Goal: Information Seeking & Learning: Learn about a topic

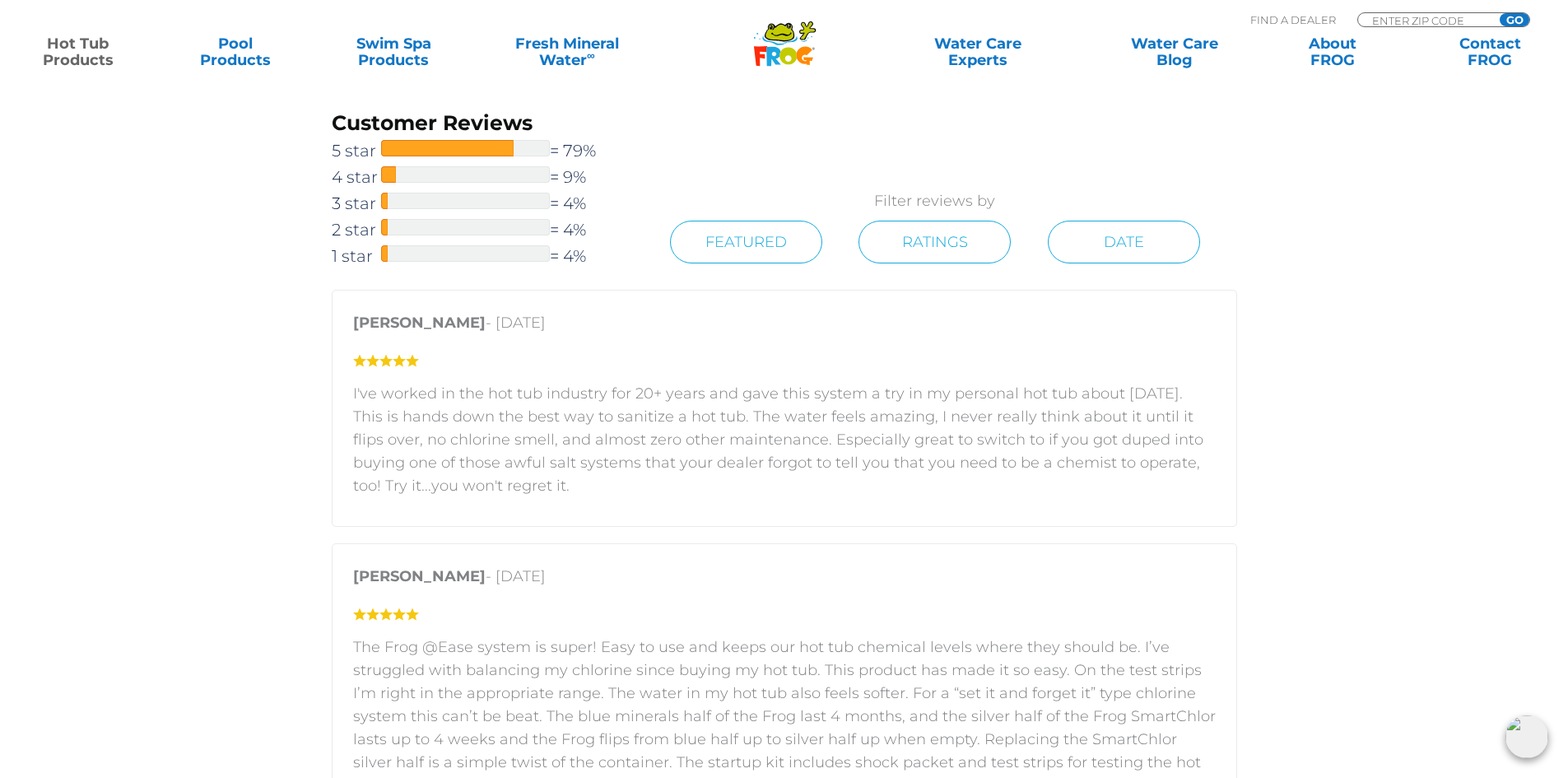
scroll to position [2799, 0]
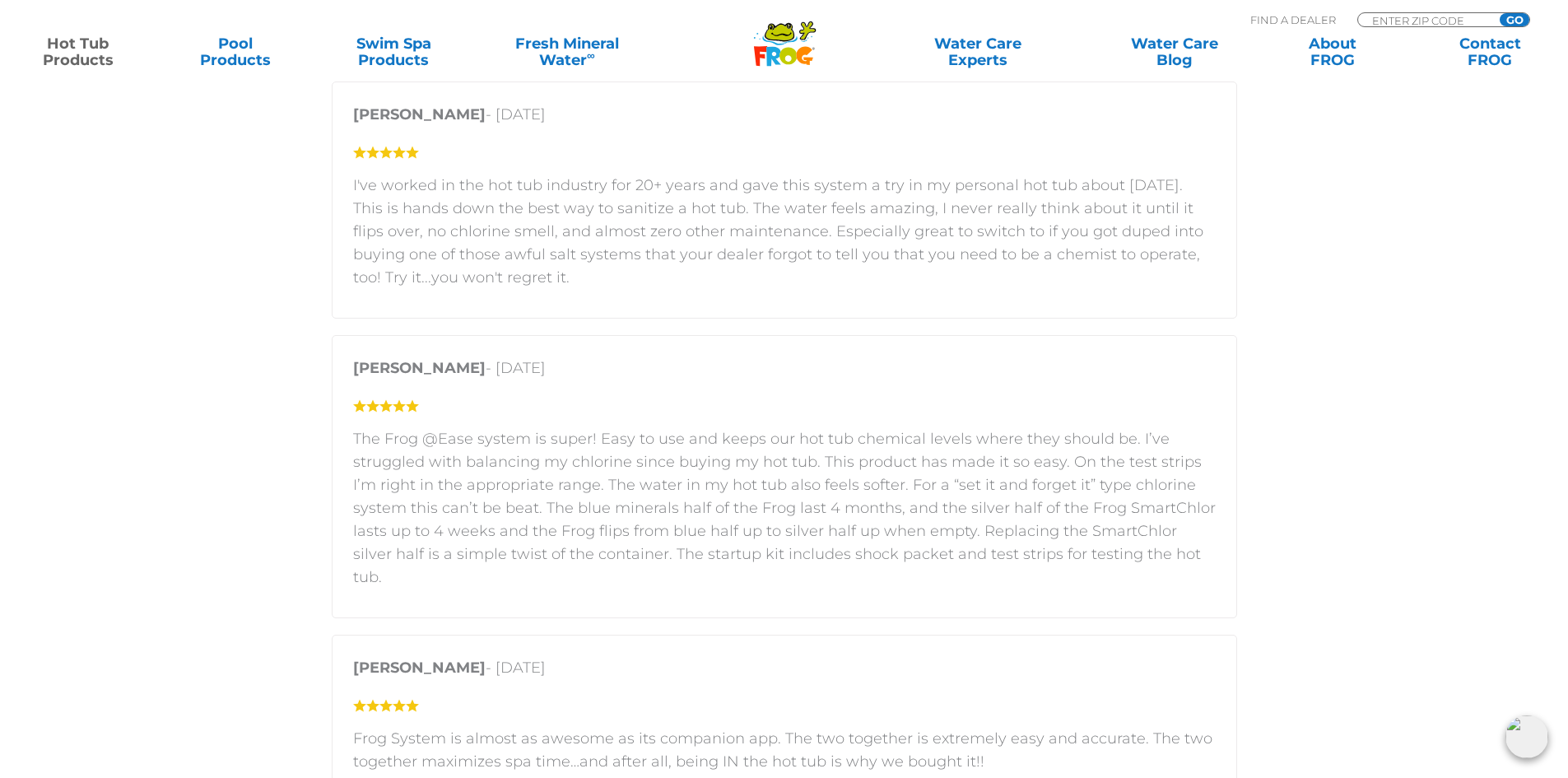
click at [95, 54] on link "Hot Tub Products" at bounding box center [78, 52] width 123 height 33
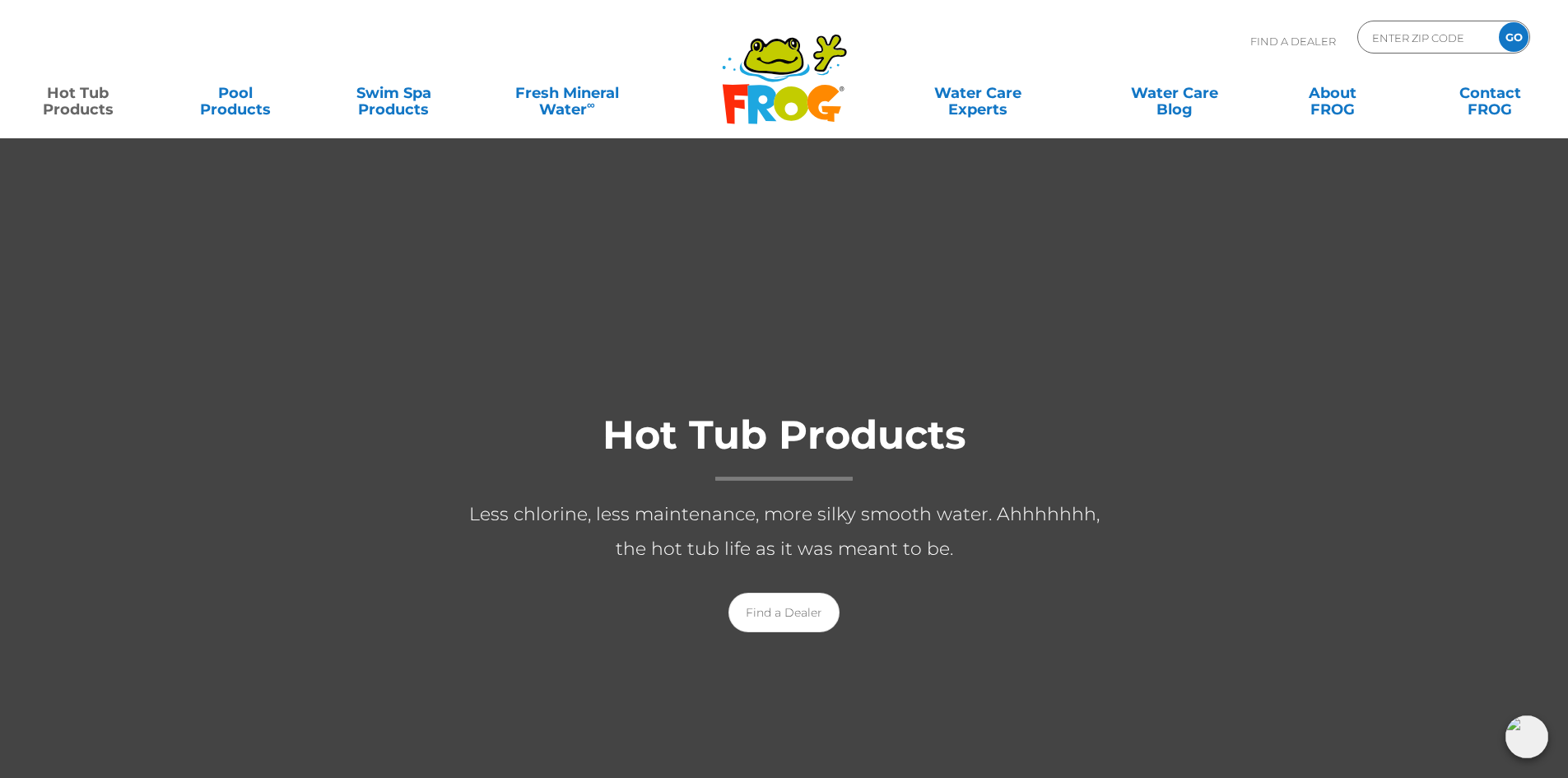
click at [757, 87] on icon at bounding box center [761, 104] width 29 height 39
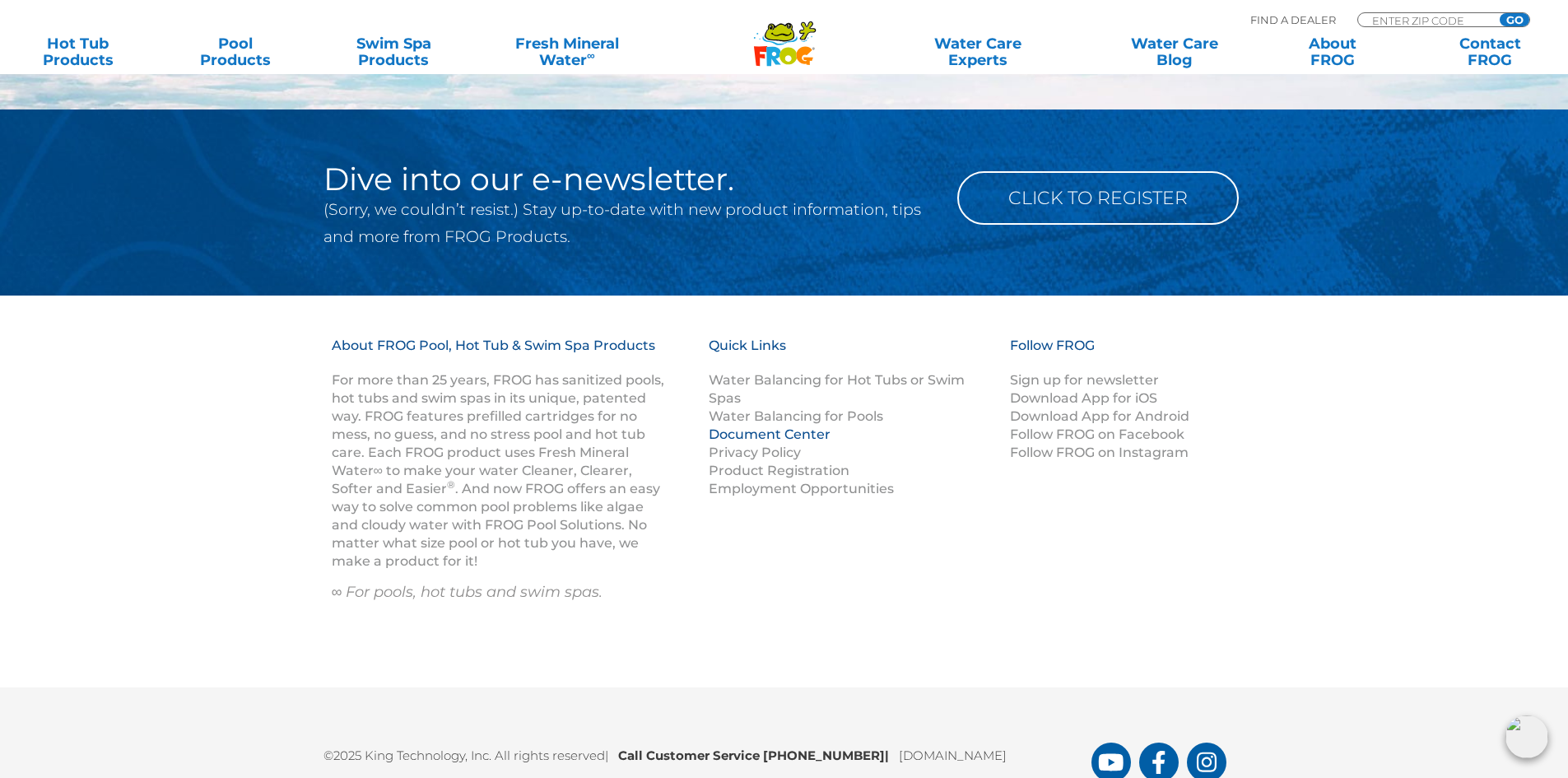
scroll to position [2161, 0]
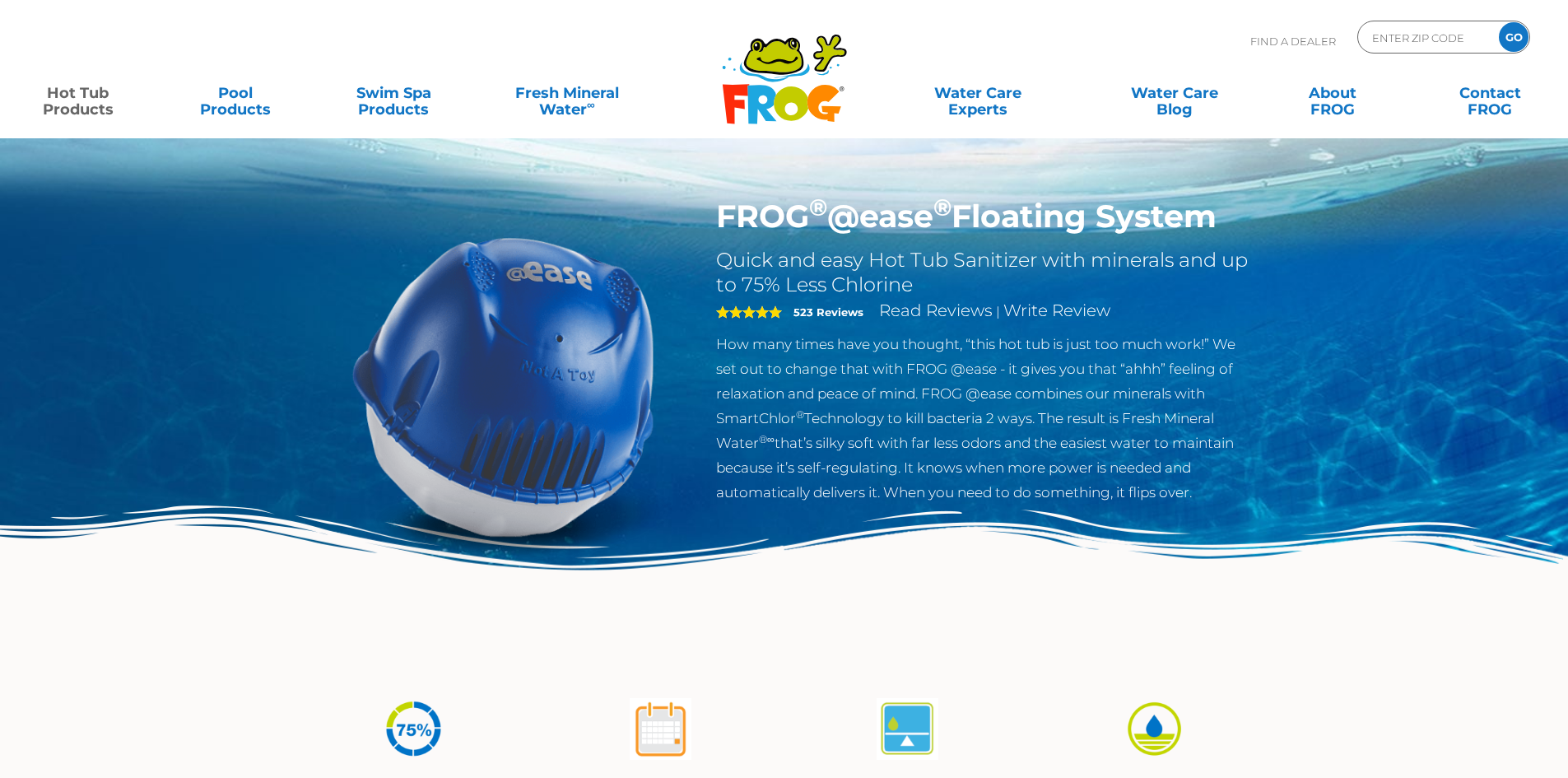
scroll to position [2134, 0]
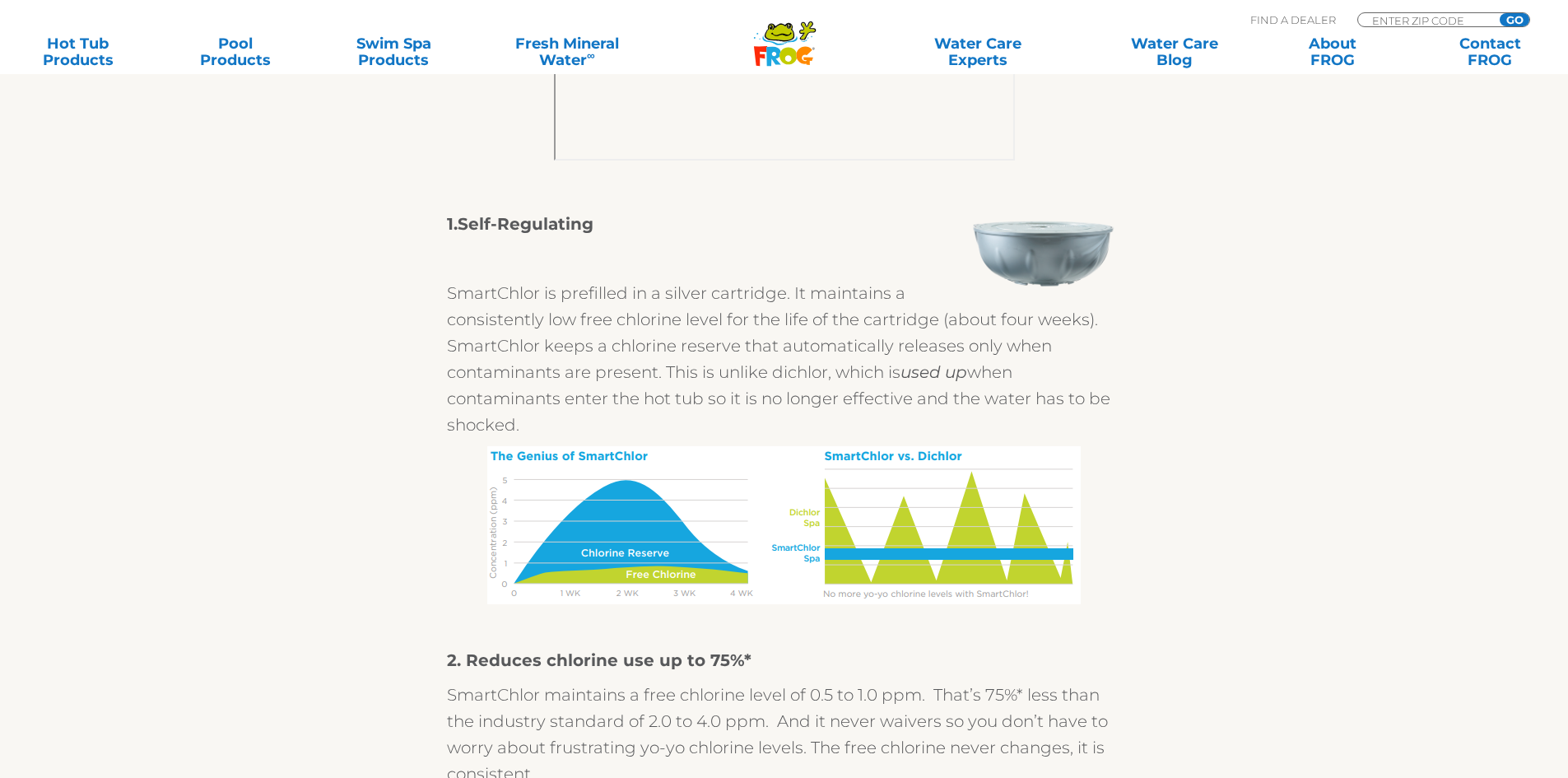
scroll to position [905, 0]
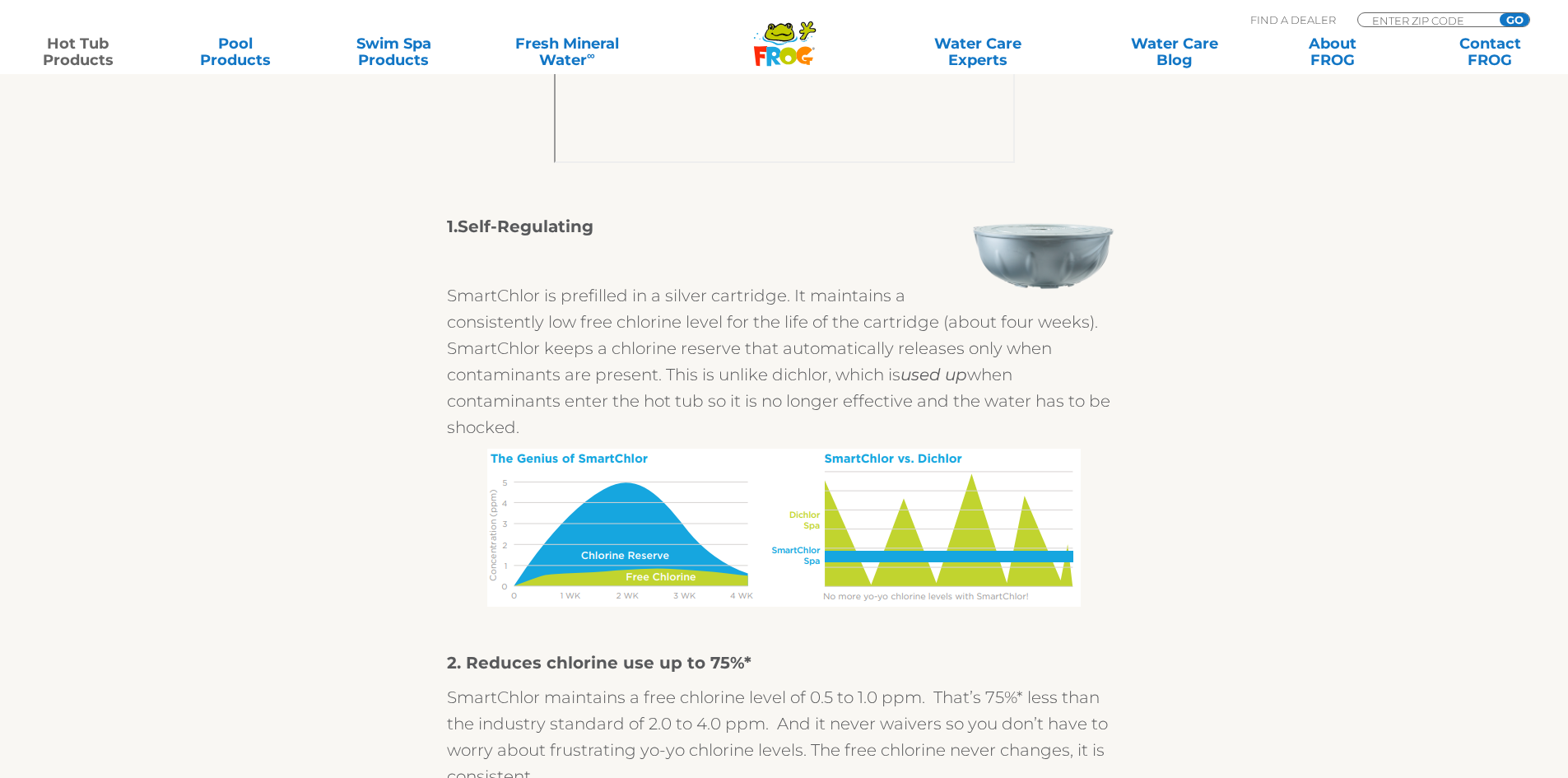
click at [72, 64] on link "Hot Tub Products" at bounding box center [78, 52] width 123 height 33
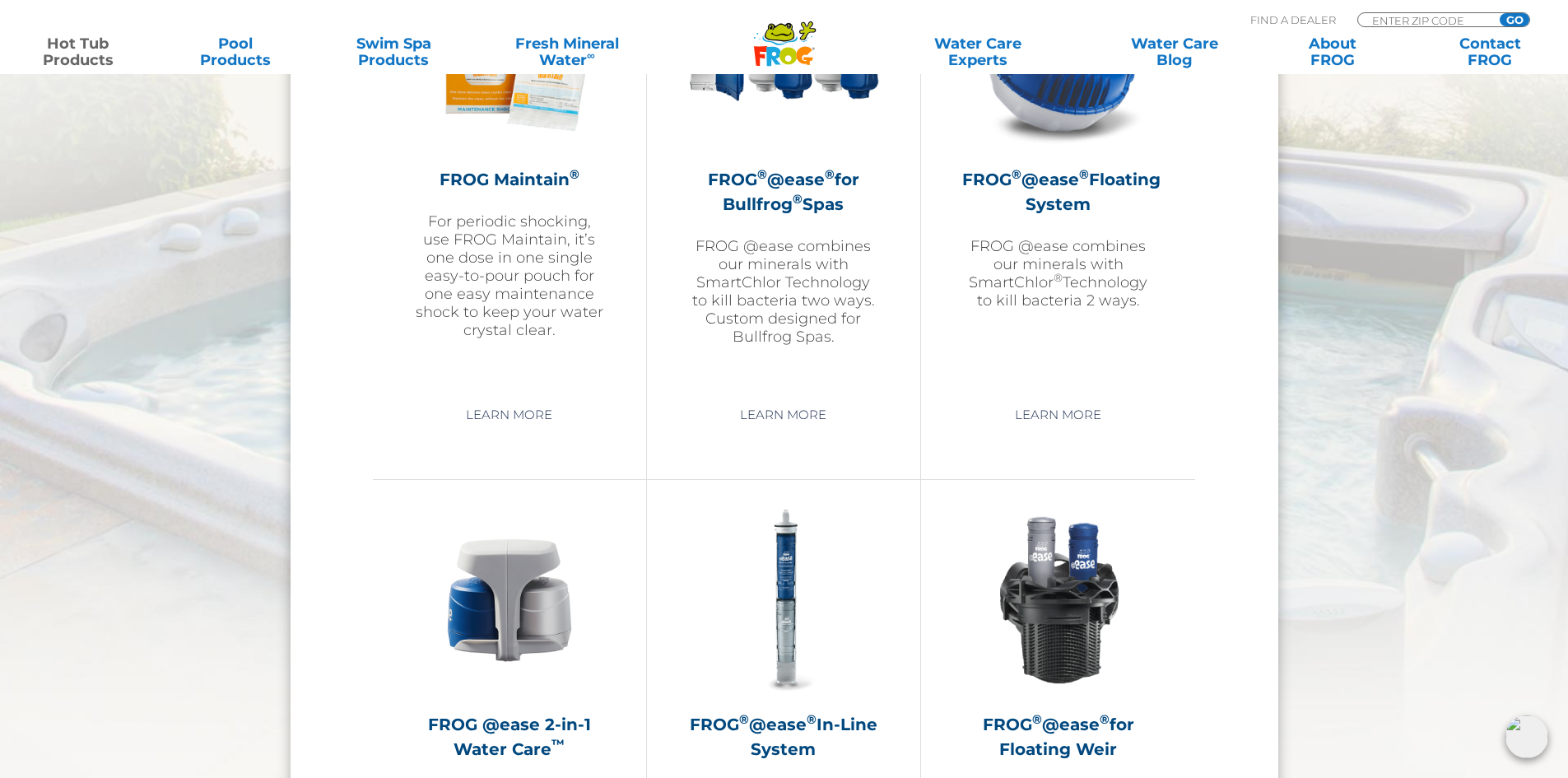
scroll to position [1989, 0]
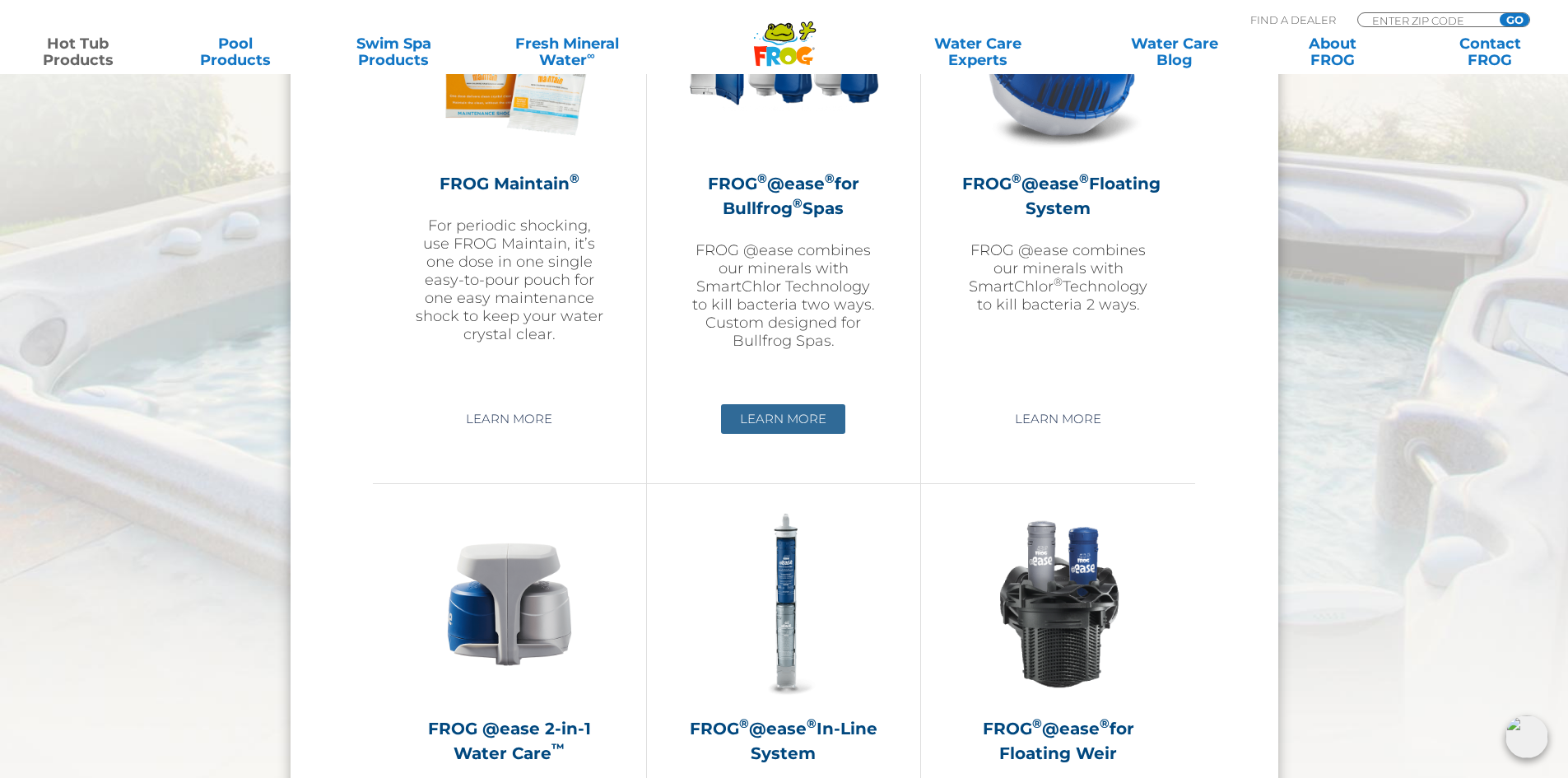
click at [776, 424] on link "Learn More" at bounding box center [783, 418] width 125 height 30
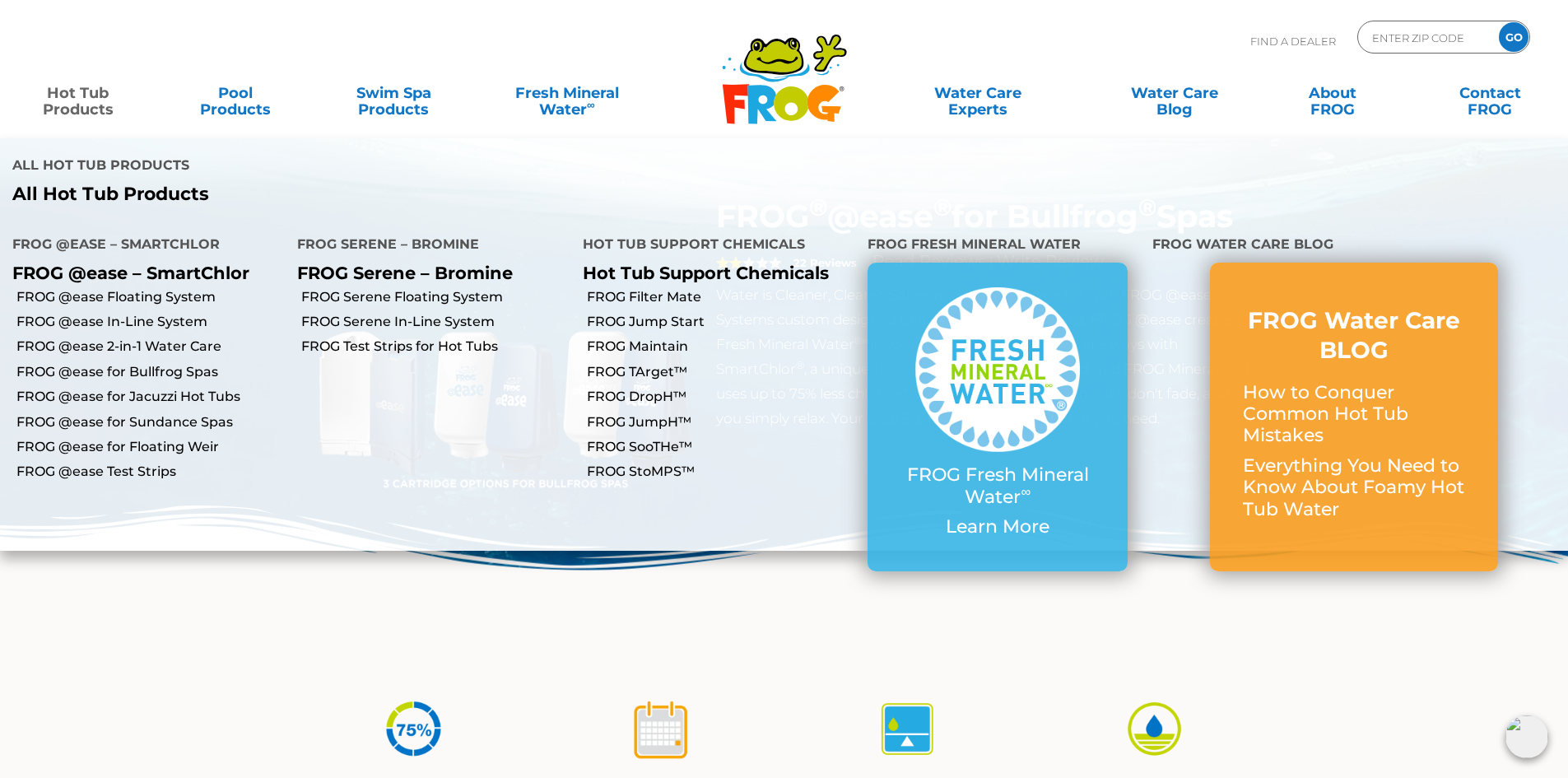
click at [89, 108] on link "Hot Tub Products" at bounding box center [78, 93] width 123 height 33
